Goal: Task Accomplishment & Management: Use online tool/utility

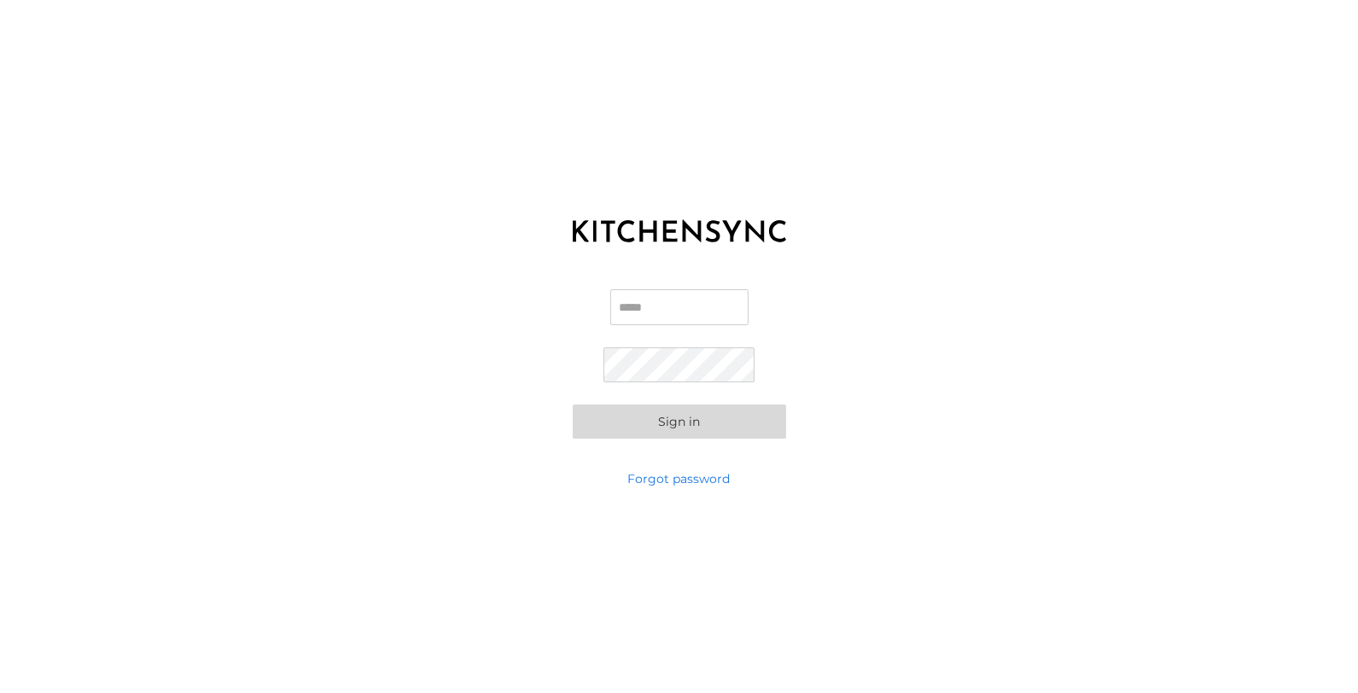
click at [679, 298] on input "Email" at bounding box center [679, 307] width 138 height 36
type input "**********"
click at [734, 429] on button "Sign in" at bounding box center [679, 422] width 213 height 34
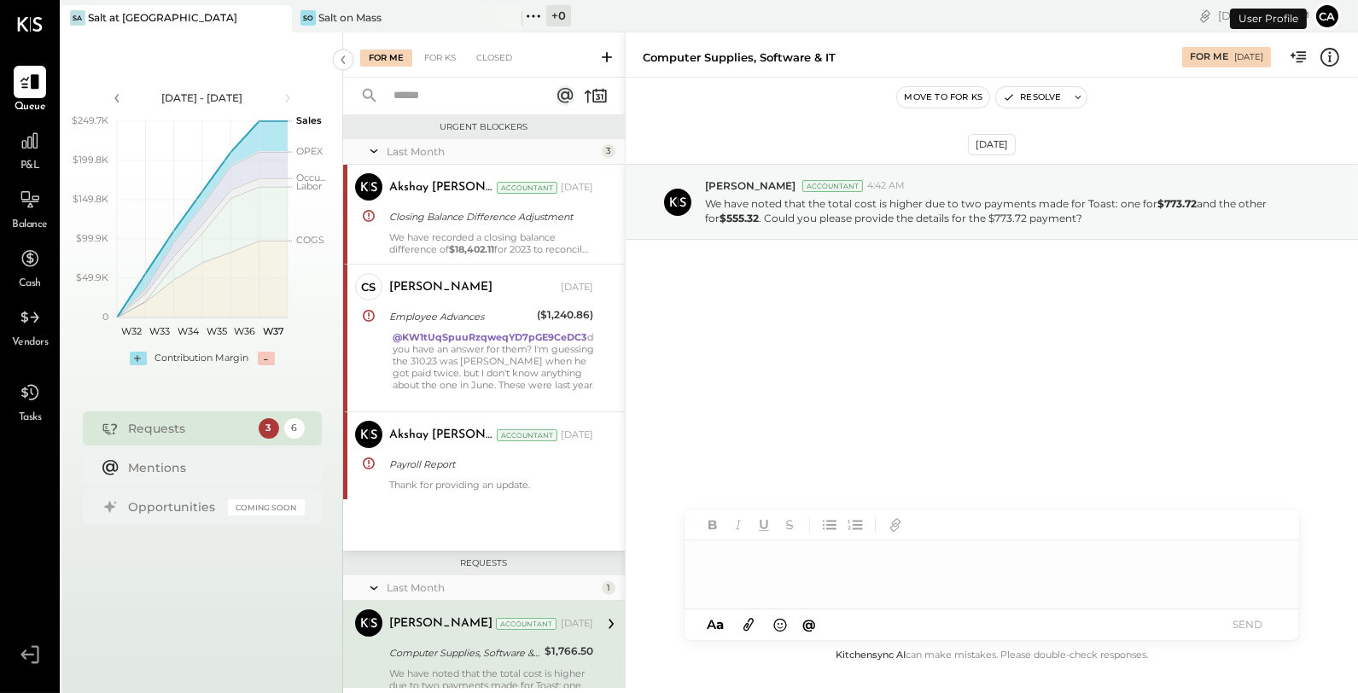
scroll to position [256, 0]
